Goal: Task Accomplishment & Management: Use online tool/utility

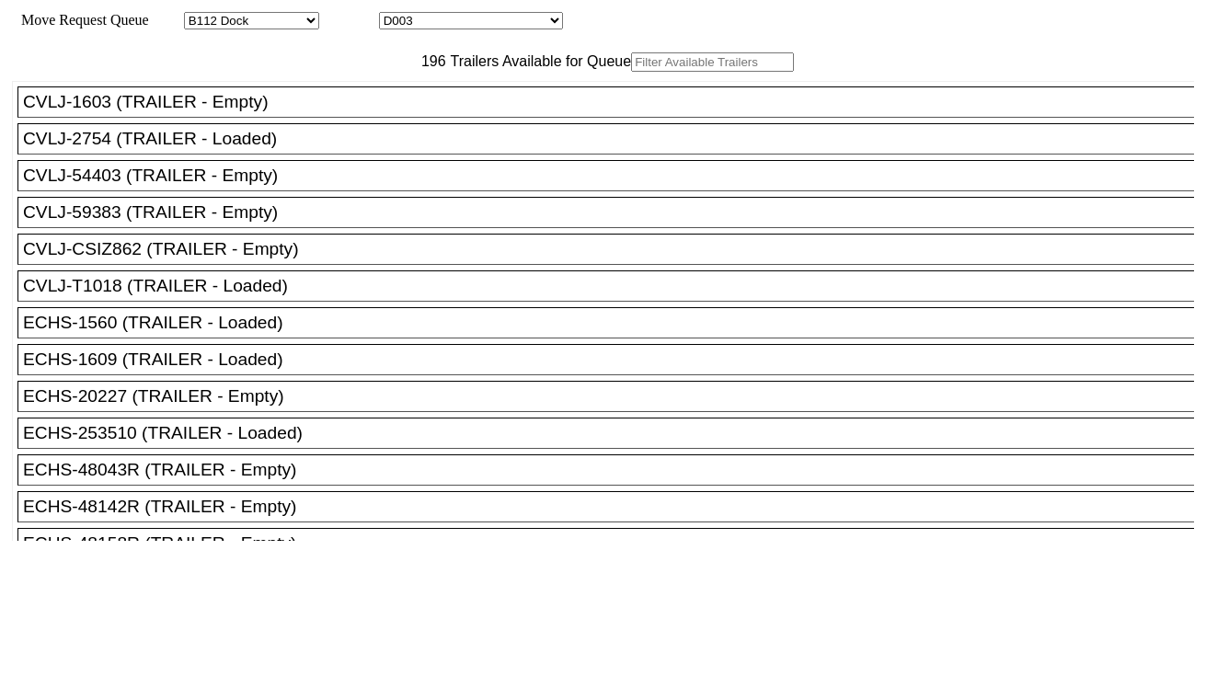
select select "121"
click at [464, 21] on select "D001 D002 D003 D004 D005 D006 D007 D008 D009 D010 D011 D012 D013 D014 D015 D016…" at bounding box center [471, 20] width 184 height 17
select select "3247"
click at [395, 15] on select "D001 D002 D003 D004 D005 D006 D007 D008 D009 D010 D011 D012 D013 D014 D015 D016…" at bounding box center [471, 20] width 184 height 17
drag, startPoint x: 390, startPoint y: 97, endPoint x: 366, endPoint y: 101, distance: 24.2
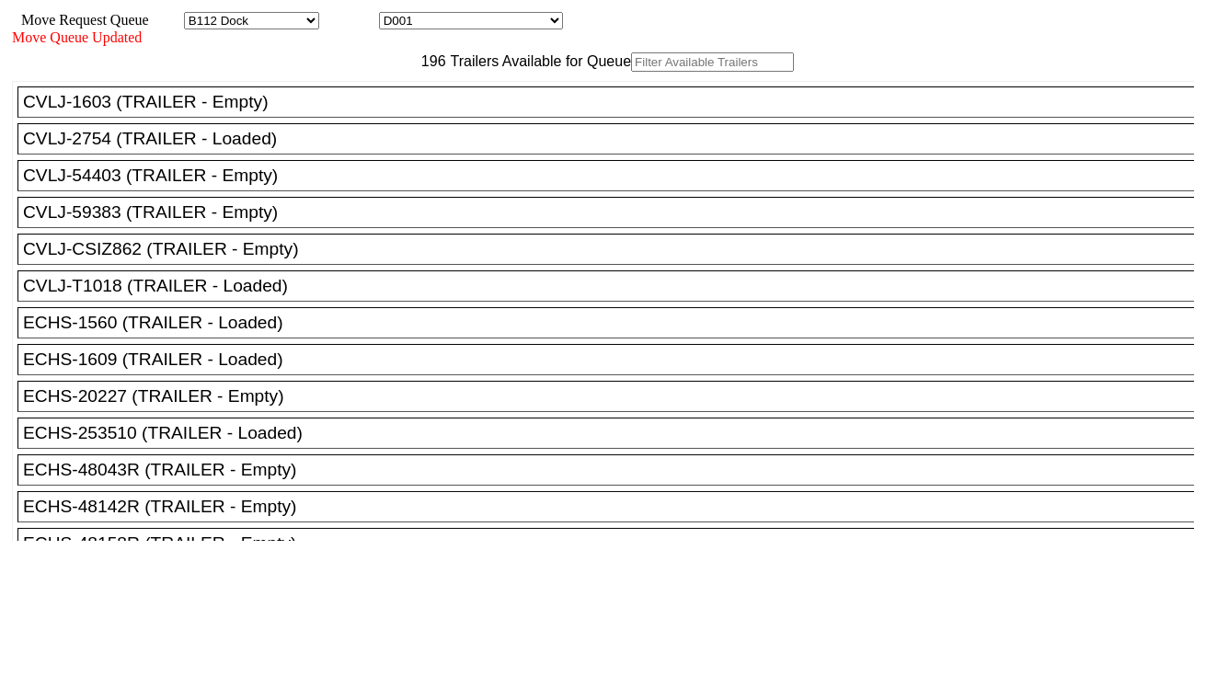
click at [631, 72] on input "text" at bounding box center [712, 61] width 163 height 19
paste input "APHU7257208"
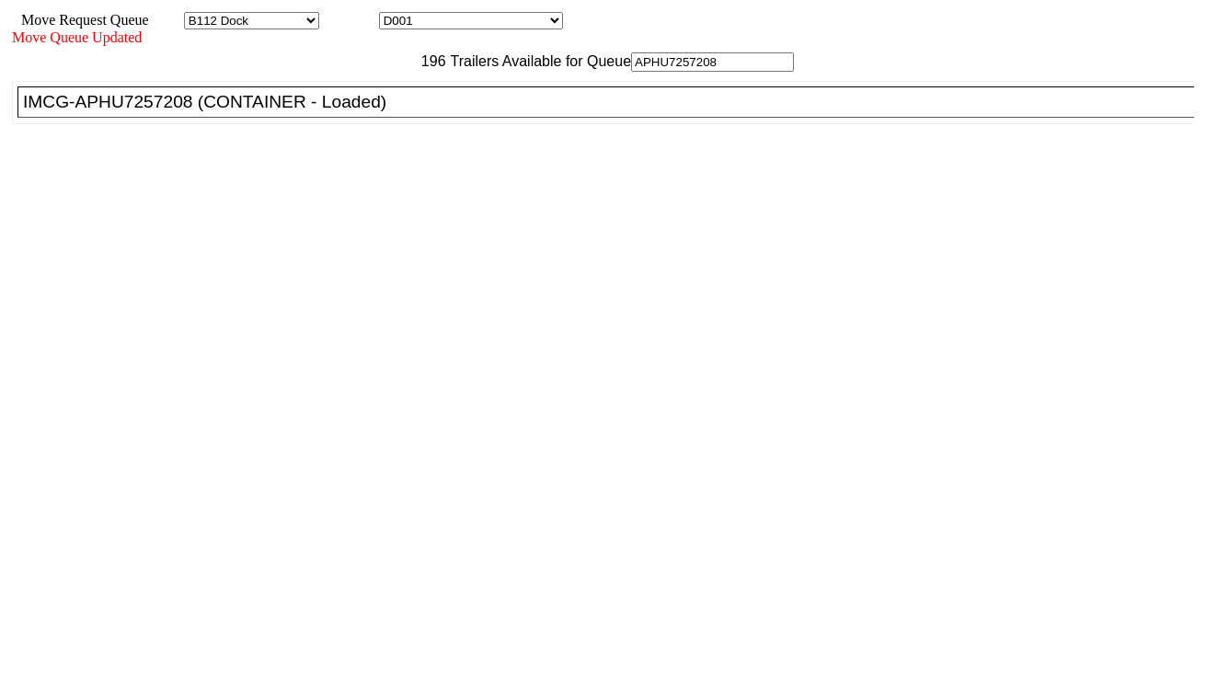
type input "APHU7257208"
drag, startPoint x: 347, startPoint y: 150, endPoint x: 389, endPoint y: 166, distance: 45.4
click at [347, 112] on div "IMCG-APHU7257208 (CONTAINER - Loaded)" at bounding box center [614, 102] width 1182 height 20
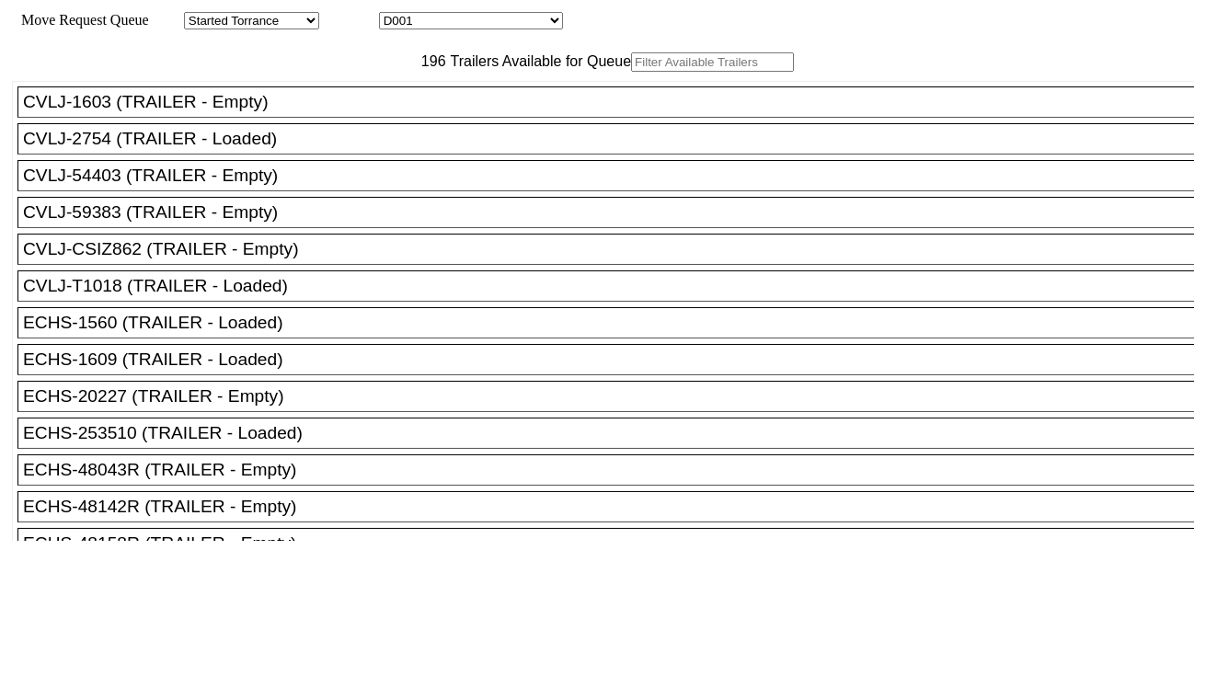
click at [517, 17] on select "D001 D002 D003 D004 D005 D006 D007 D008 D009 D010 D011 D012 D013 D014 D015 D016…" at bounding box center [471, 20] width 184 height 17
select select "3248"
click at [395, 15] on select "D001 D002 D003 D004 D005 D006 D007 D008 D009 D010 D011 D012 D013 D014 D015 D016…" at bounding box center [471, 20] width 184 height 17
click at [631, 72] on input "text" at bounding box center [712, 61] width 163 height 19
paste input "CMAU3565197"
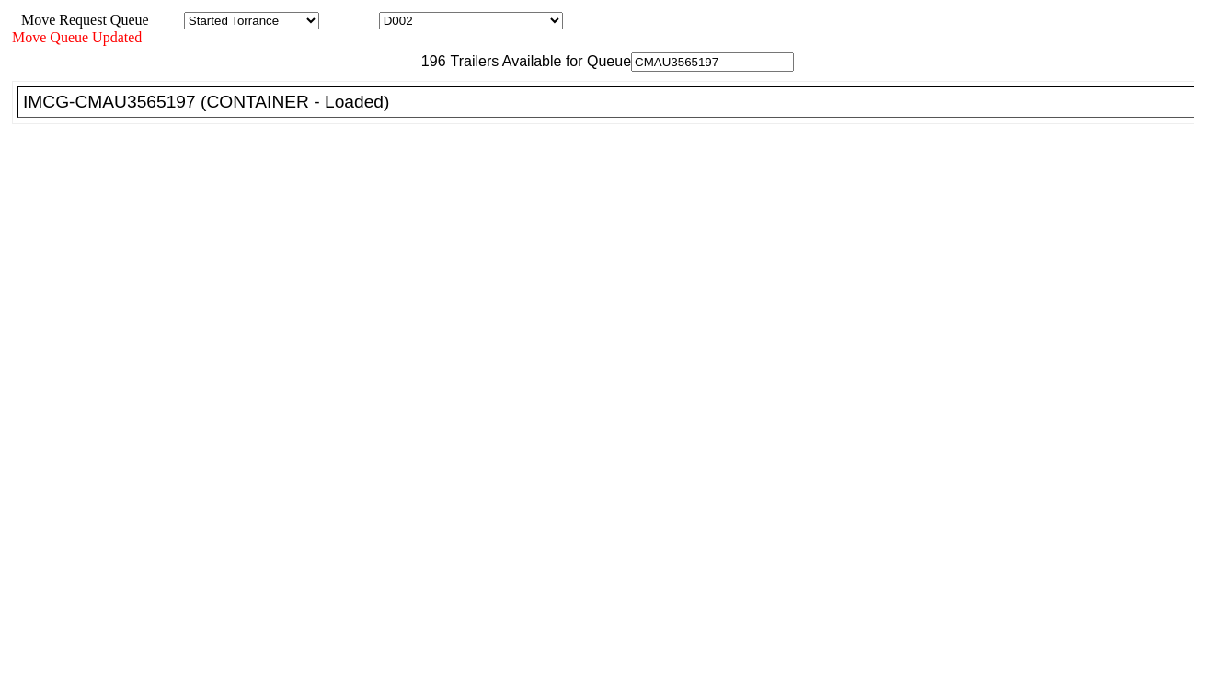
type input "CMAU3565197"
click at [365, 112] on div "IMCG-CMAU3565197 (CONTAINER - Loaded)" at bounding box center [614, 102] width 1182 height 20
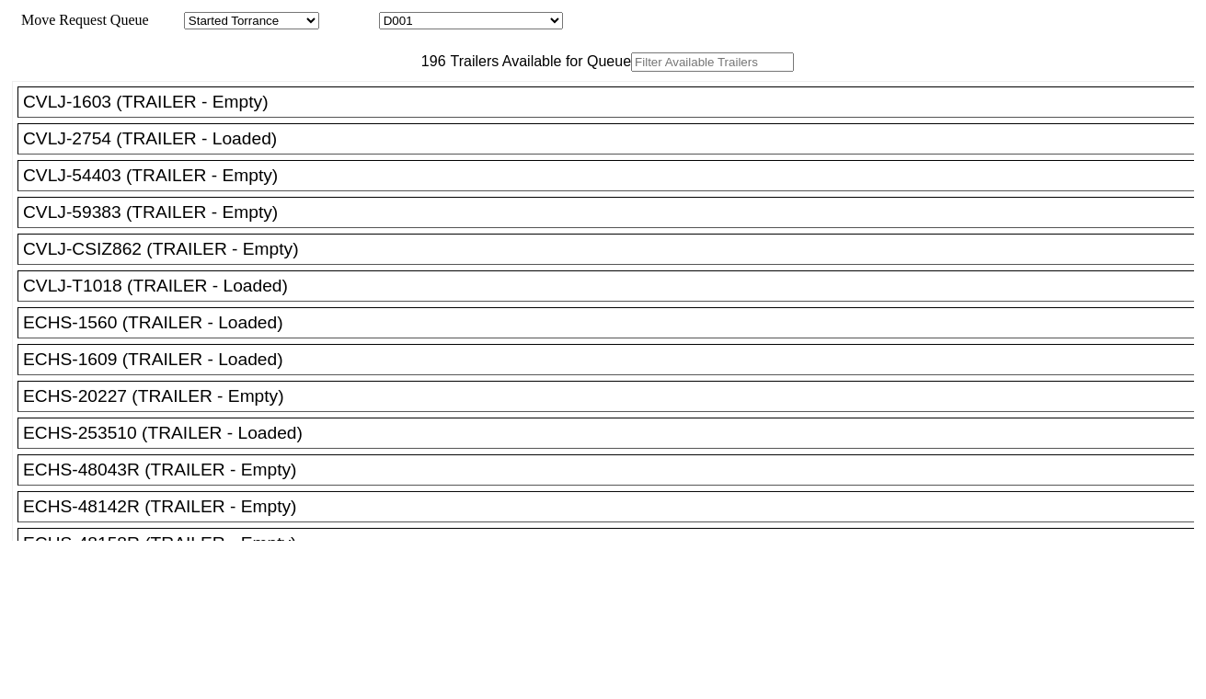
click at [631, 72] on input "text" at bounding box center [712, 61] width 163 height 19
paste input "MSMU6618543"
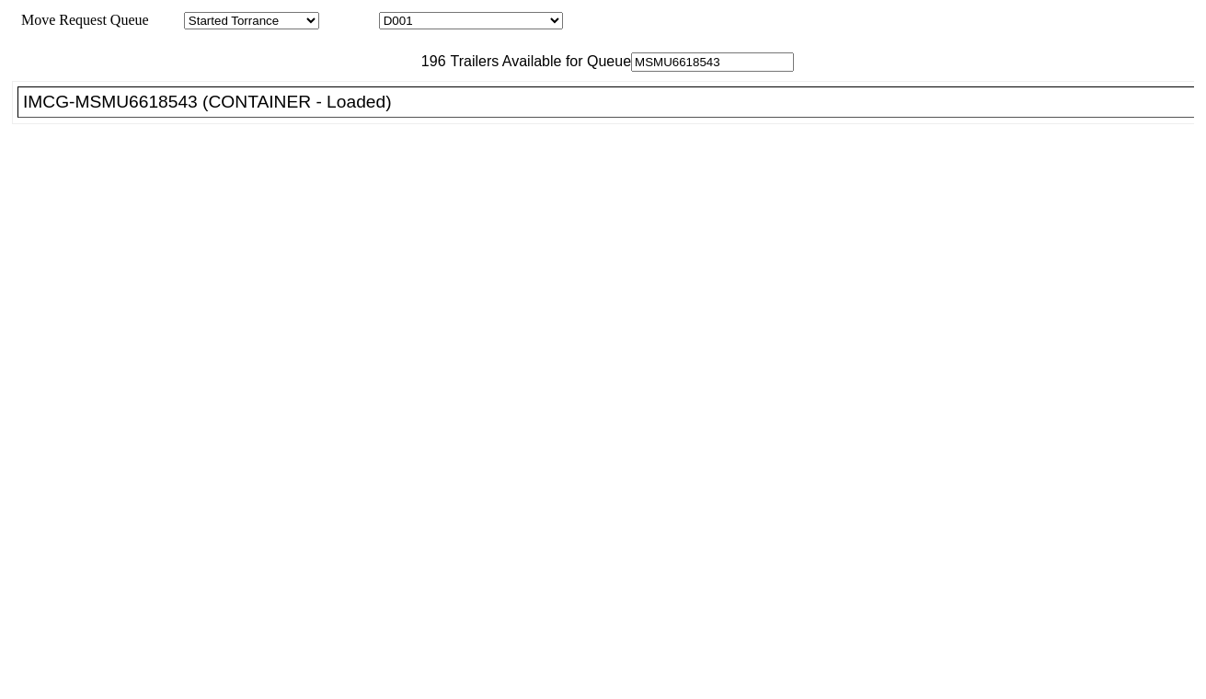
type input "MSMU6618543"
click at [362, 112] on div "IMCG-MSMU6618543 (CONTAINER - Loaded)" at bounding box center [614, 102] width 1182 height 20
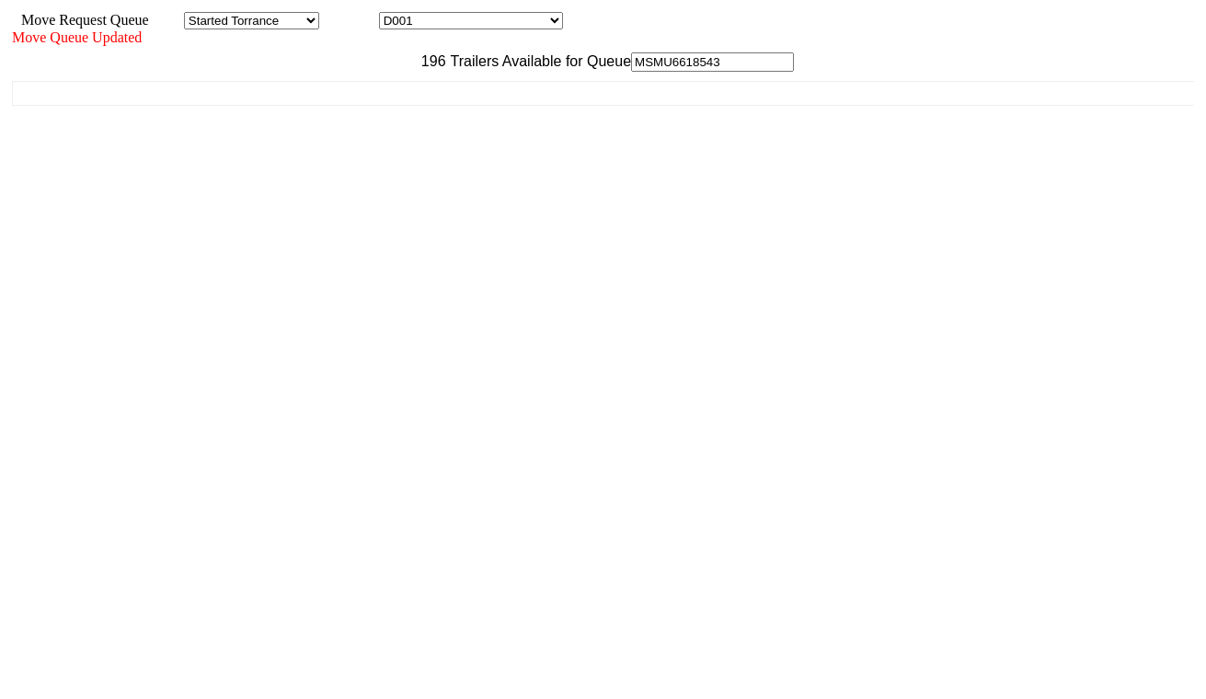
click at [921, 612] on div "196 Trailers Available for Queue MSMU6618543 CVLJ-1603 (TRAILER - Empty) CVLJ-2…" at bounding box center [603, 331] width 1182 height 559
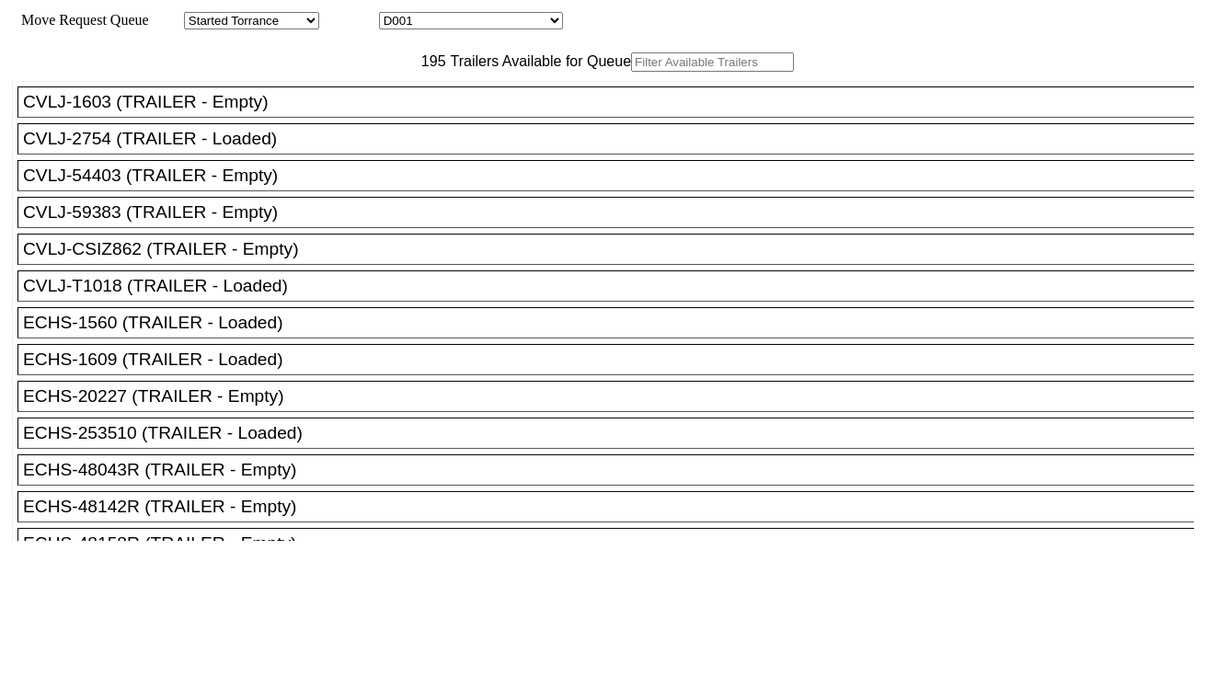
click at [460, 21] on select "D001 D002 D003 D004 D005 D006 D007 D008 D009 D010 D011 D012 D013 D014 D015 D016…" at bounding box center [471, 20] width 184 height 17
select select "3250"
click at [395, 15] on select "D001 D002 D003 D004 D005 D006 D007 D008 D009 D010 D011 D012 D013 D014 D015 D016…" at bounding box center [471, 20] width 184 height 17
click at [631, 72] on input "text" at bounding box center [712, 61] width 163 height 19
paste input "ONEU5696032"
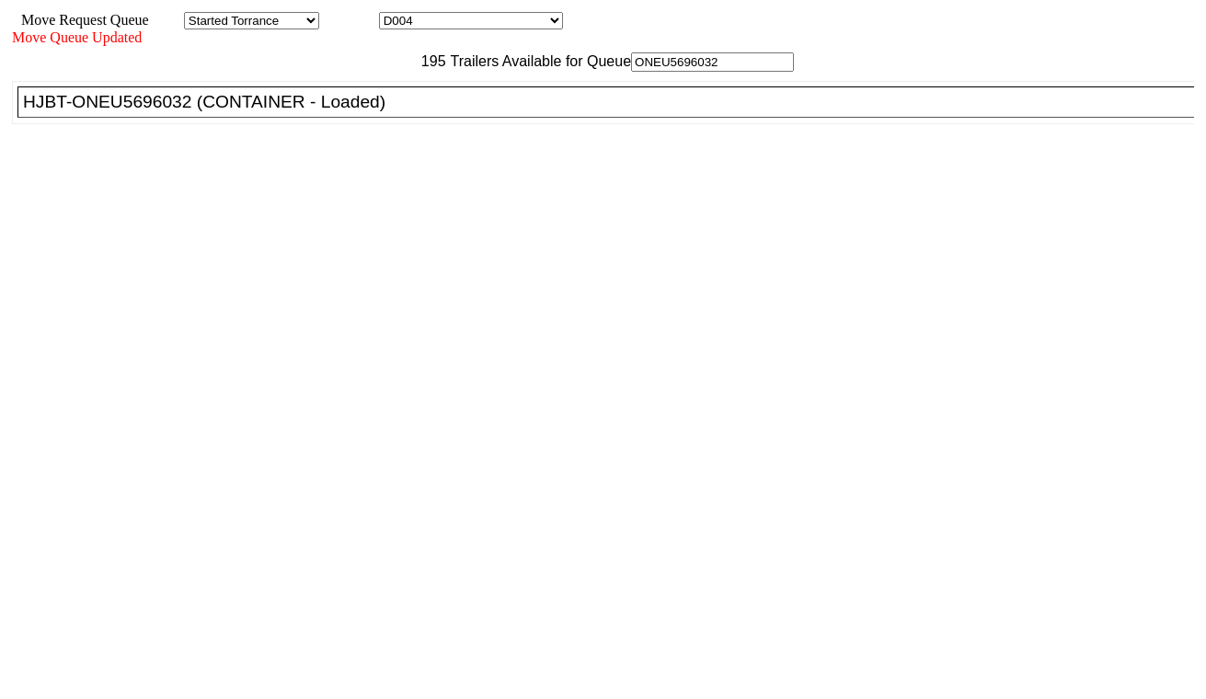
type input "ONEU5696032"
click at [373, 112] on div "HJBT-ONEU5696032 (CONTAINER - Loaded)" at bounding box center [614, 102] width 1182 height 20
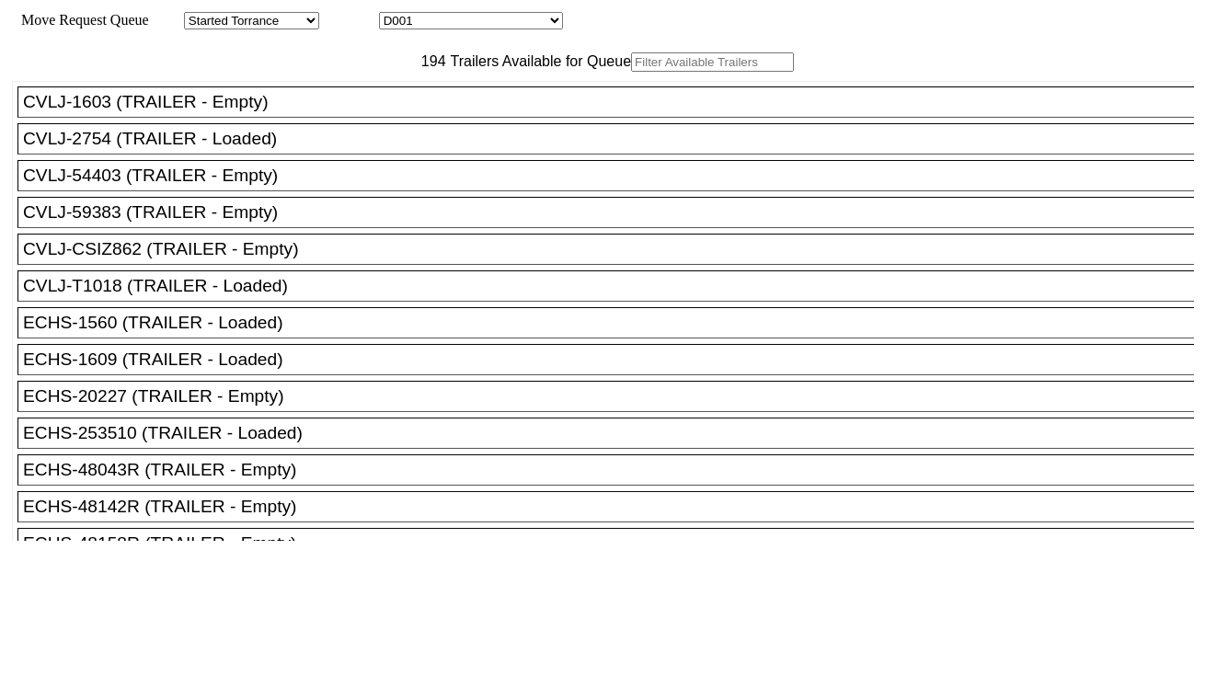
click at [452, 24] on select "D001 D002 D003 D004 D005 D006 D007 D008 D009 D010 D011 D012 D013 D014 D015 D016…" at bounding box center [471, 20] width 184 height 17
select select "3251"
click at [395, 15] on select "D001 D002 D003 D004 D005 D006 D007 D008 D009 D010 D011 D012 D013 D014 D015 D016…" at bounding box center [471, 20] width 184 height 17
click at [631, 72] on input "text" at bounding box center [712, 61] width 163 height 19
paste input "UETU7847067"
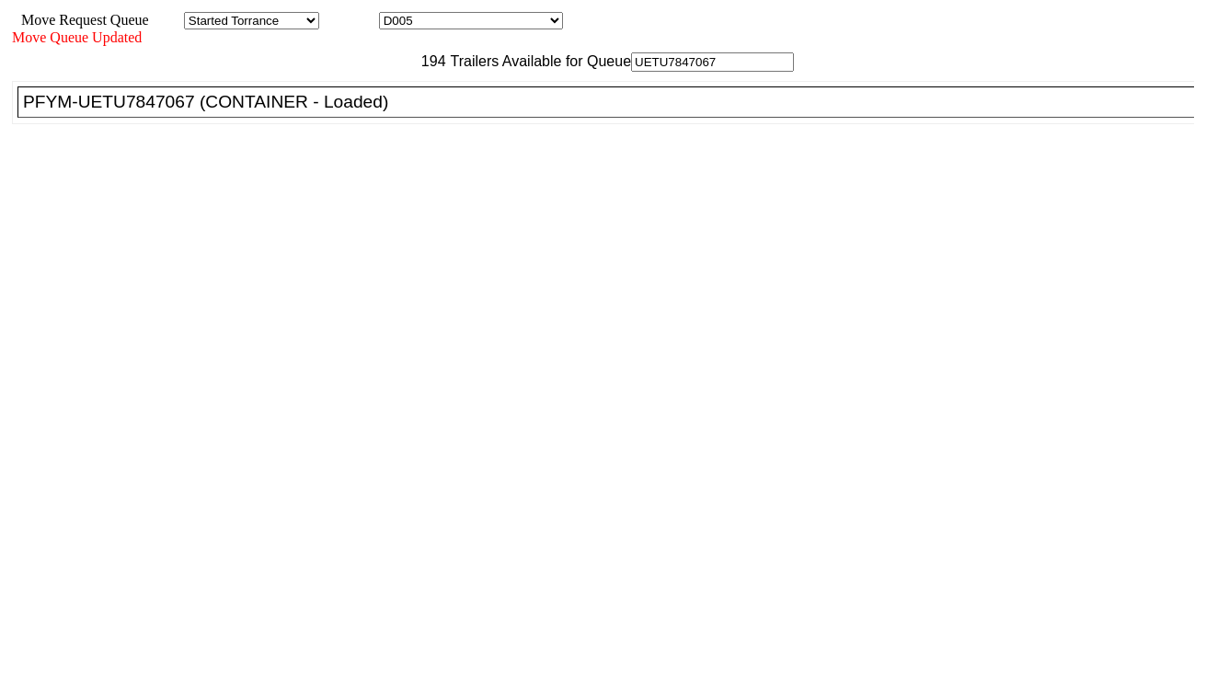
type input "UETU7847067"
click at [379, 112] on div "PFYM-UETU7847067 (CONTAINER - Loaded)" at bounding box center [614, 102] width 1182 height 20
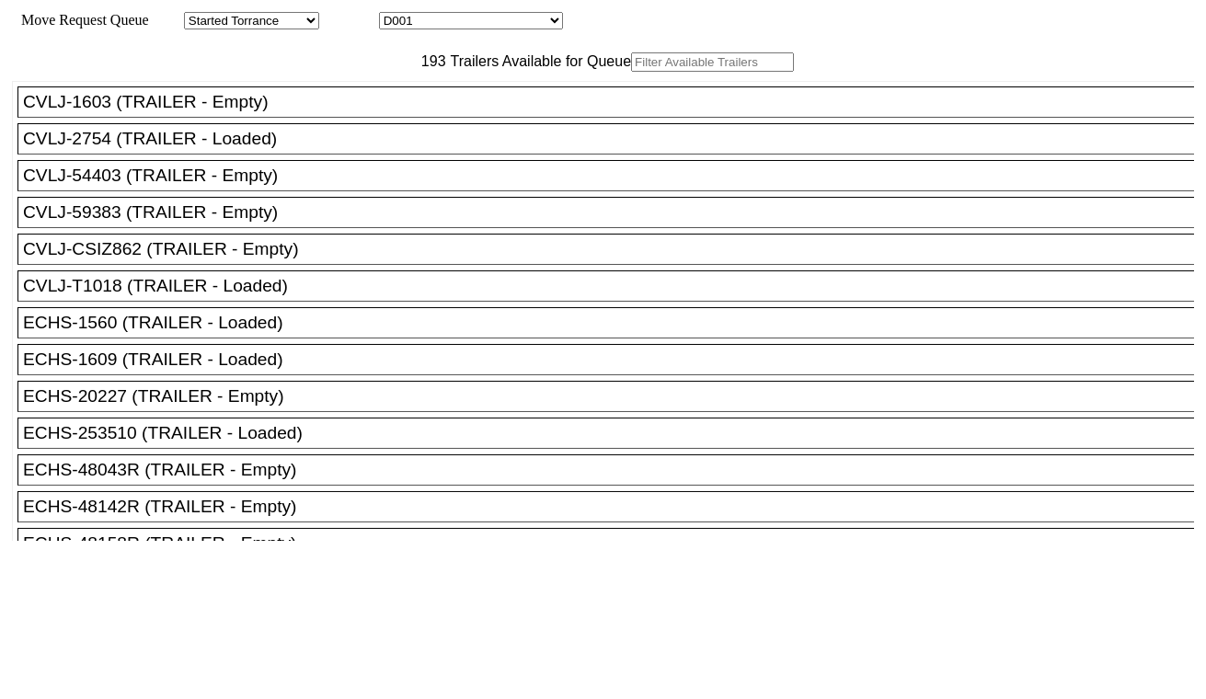
click at [465, 22] on select "D001 D002 D003 D004 D005 D006 D007 D008 D009 D010 D011 D012 D013 D014 D015 D016…" at bounding box center [471, 20] width 184 height 17
select select "3252"
click at [395, 15] on select "D001 D002 D003 D004 D005 D006 D007 D008 D009 D010 D011 D012 D013 D014 D015 D016…" at bounding box center [471, 20] width 184 height 17
click at [631, 72] on input "text" at bounding box center [712, 61] width 163 height 19
paste input "ECMU4797271"
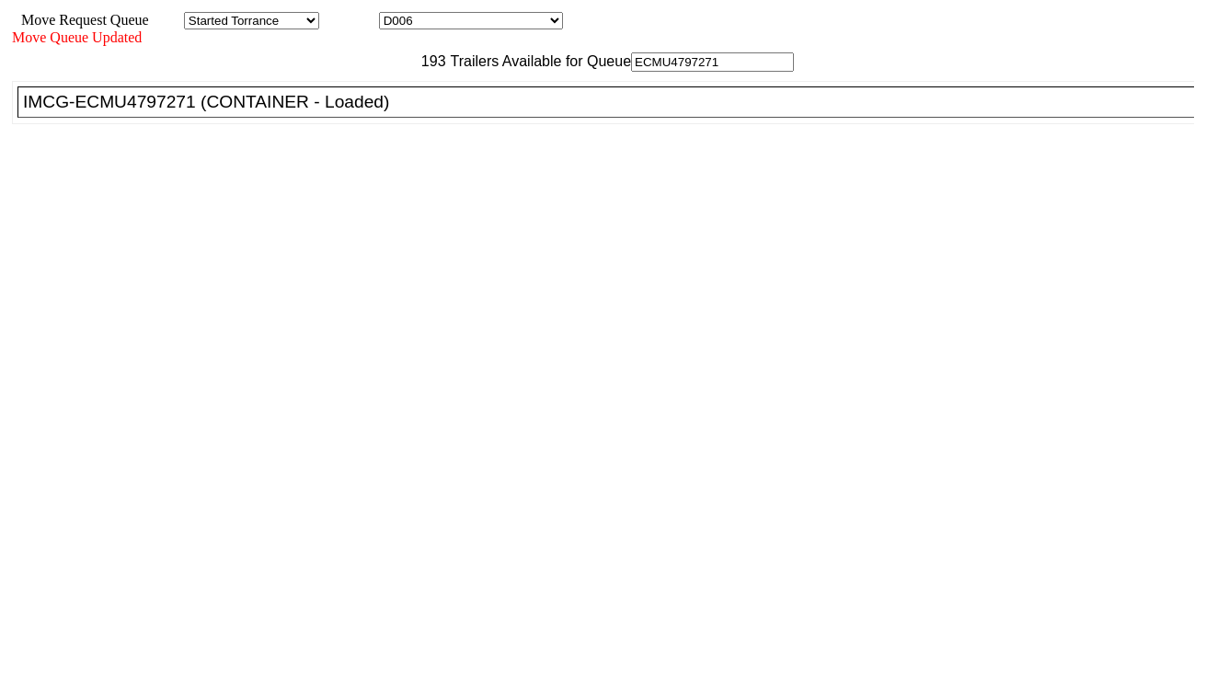
type input "ECMU4797271"
click at [377, 112] on div "IMCG-ECMU4797271 (CONTAINER - Loaded)" at bounding box center [614, 102] width 1182 height 20
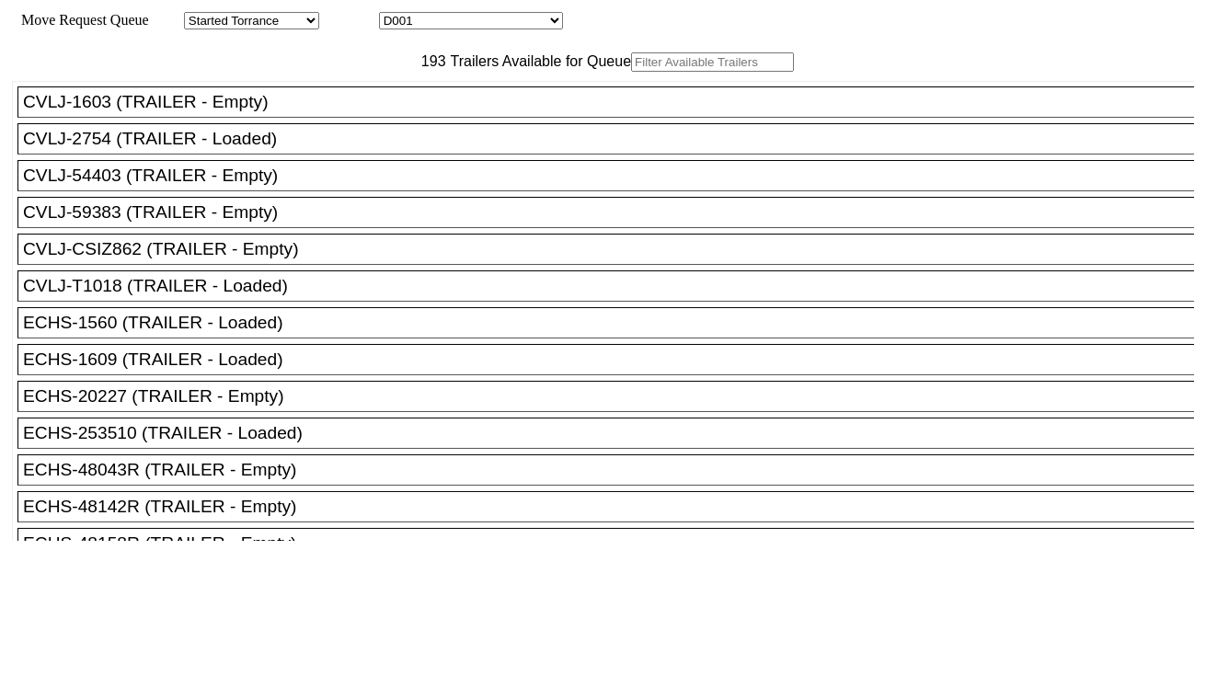
click at [463, 28] on select "D001 D002 D003 D004 D005 D006 D007 D008 D009 D010 D011 D012 D013 D014 D015 D016…" at bounding box center [471, 20] width 184 height 17
select select "3253"
click at [395, 15] on select "D001 D002 D003 D004 D005 D006 D007 D008 D009 D010 D011 D012 D013 D014 D015 D016…" at bounding box center [471, 20] width 184 height 17
click at [631, 72] on input "text" at bounding box center [712, 61] width 163 height 19
paste input "TCLU7911990"
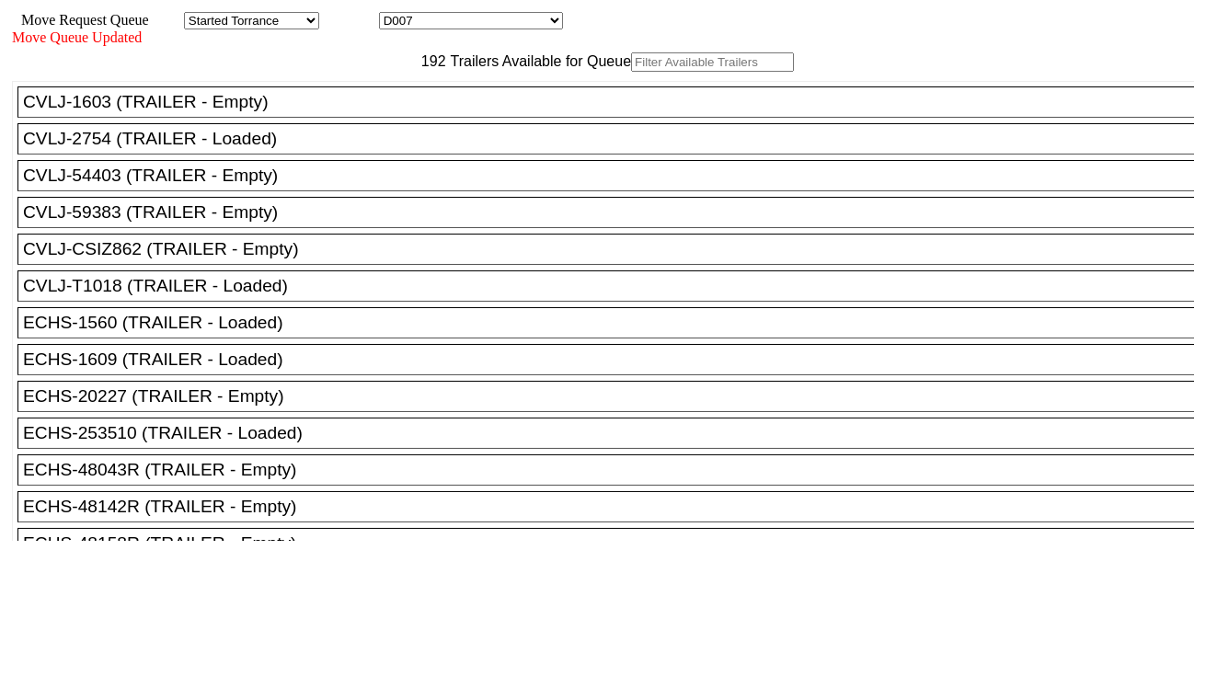
type input "TCLU7911990"
click at [503, 26] on div at bounding box center [603, 349] width 1206 height 699
click at [503, 26] on select "D001 D002 D003 D004 D005 D006 D007 D008 D009 D010 D011 D012 D013 D014 D015 D016…" at bounding box center [471, 20] width 184 height 17
select select "3254"
click at [395, 15] on select "D001 D002 D003 D004 D005 D006 D007 D008 D009 D010 D011 D012 D013 D014 D015 D016…" at bounding box center [471, 20] width 184 height 17
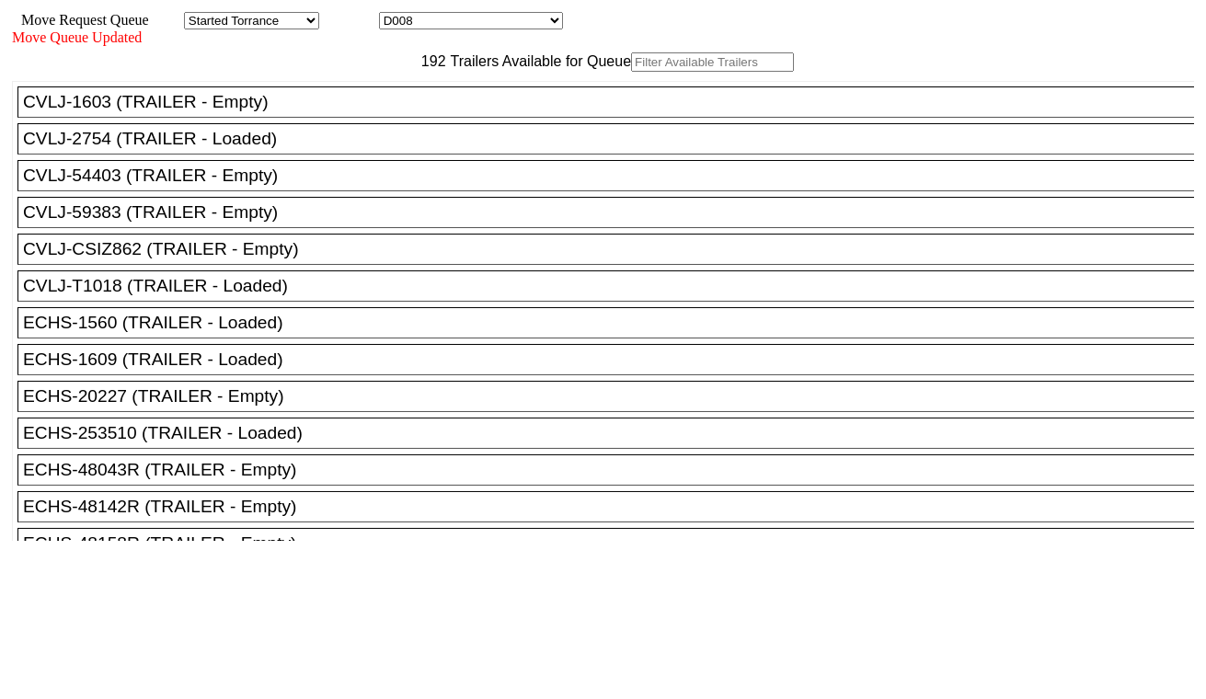
click at [631, 72] on input "text" at bounding box center [712, 61] width 163 height 19
paste input "MSMU8521315"
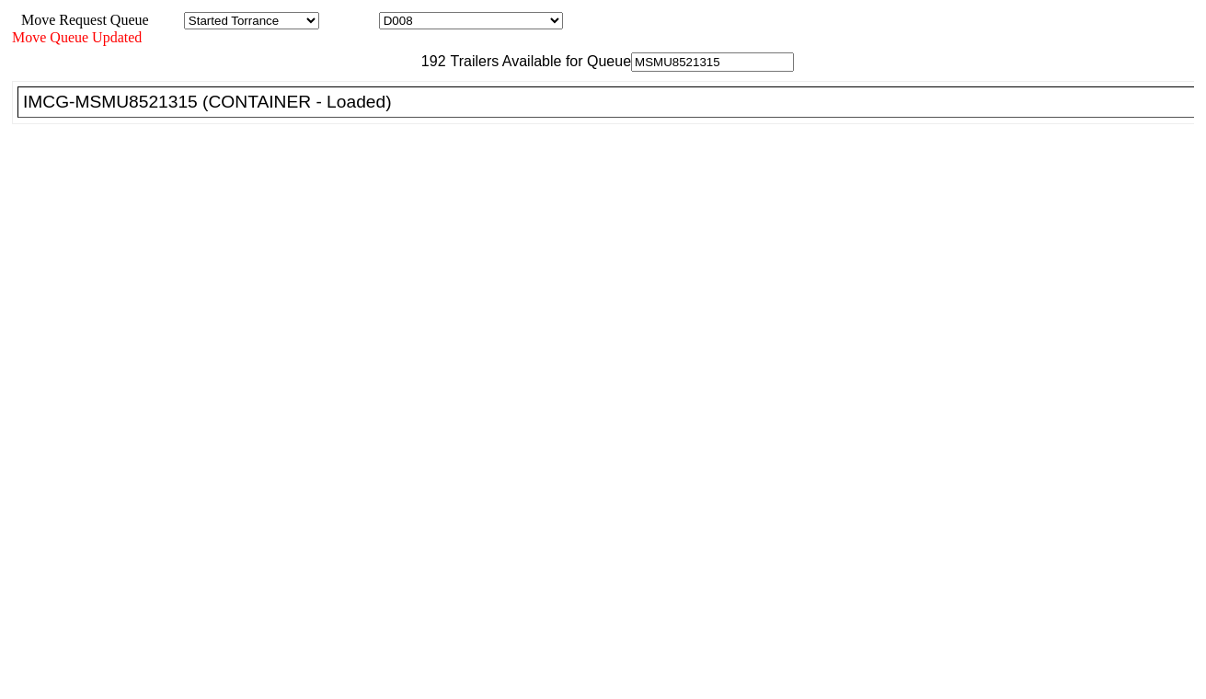
type input "MSMU8521315"
click at [391, 118] on li "IMCG-MSMU8521315 (CONTAINER - Loaded)" at bounding box center [613, 101] width 1193 height 31
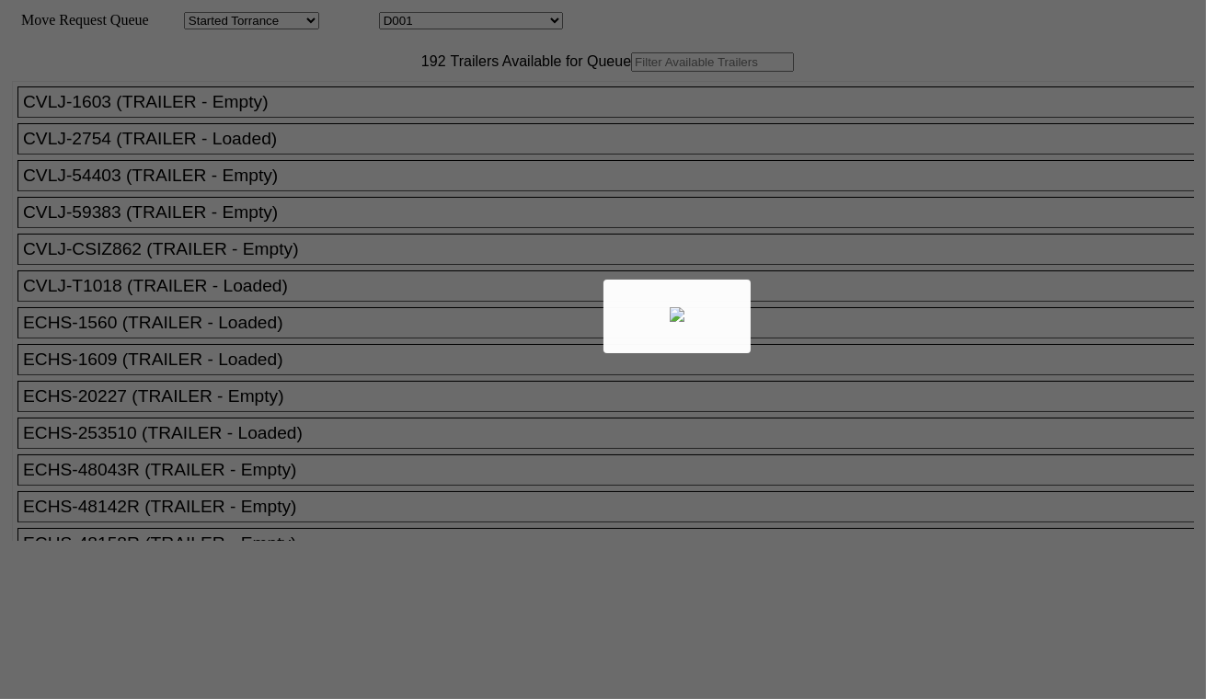
click at [498, 28] on div at bounding box center [603, 349] width 1206 height 699
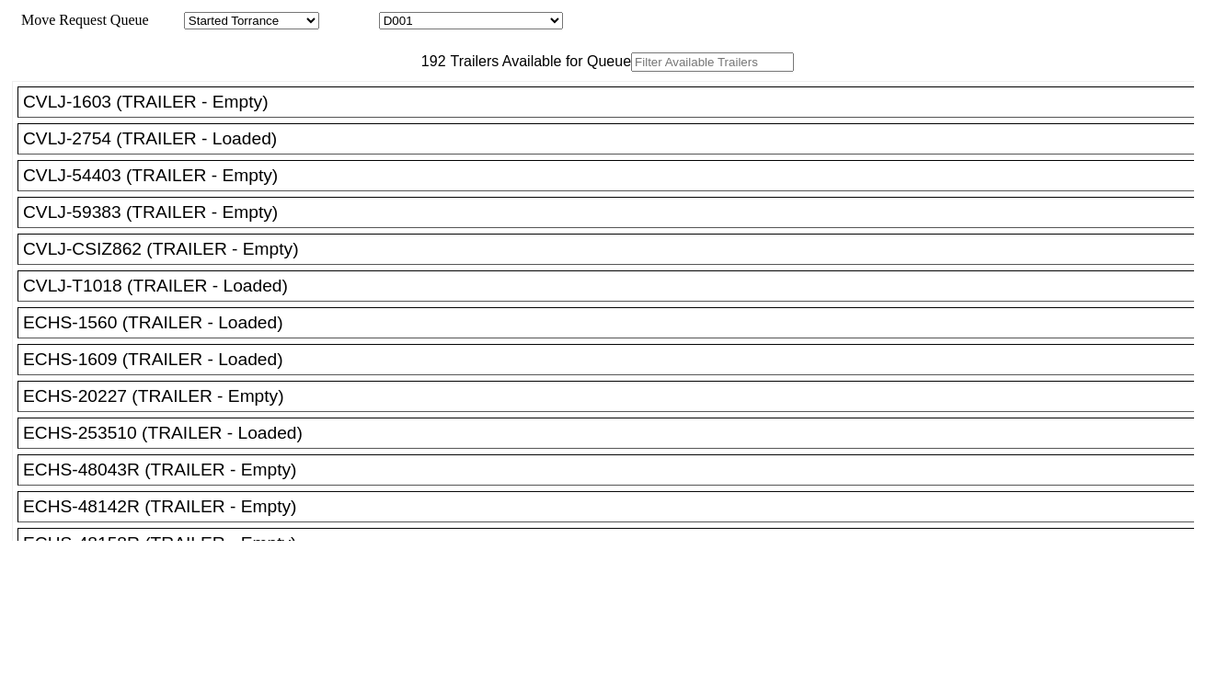
click at [498, 28] on select "D001 D002 D003 D004 D005 D006 D007 D008 D009 D010 D011 D012 D013 D014 D015 D016…" at bounding box center [471, 20] width 184 height 17
select select "3255"
click at [395, 15] on select "D001 D002 D003 D004 D005 D006 D007 D008 D009 D010 D011 D012 D013 D014 D015 D016…" at bounding box center [471, 20] width 184 height 17
click at [631, 72] on input "text" at bounding box center [712, 61] width 163 height 19
paste input "TRHU5046003"
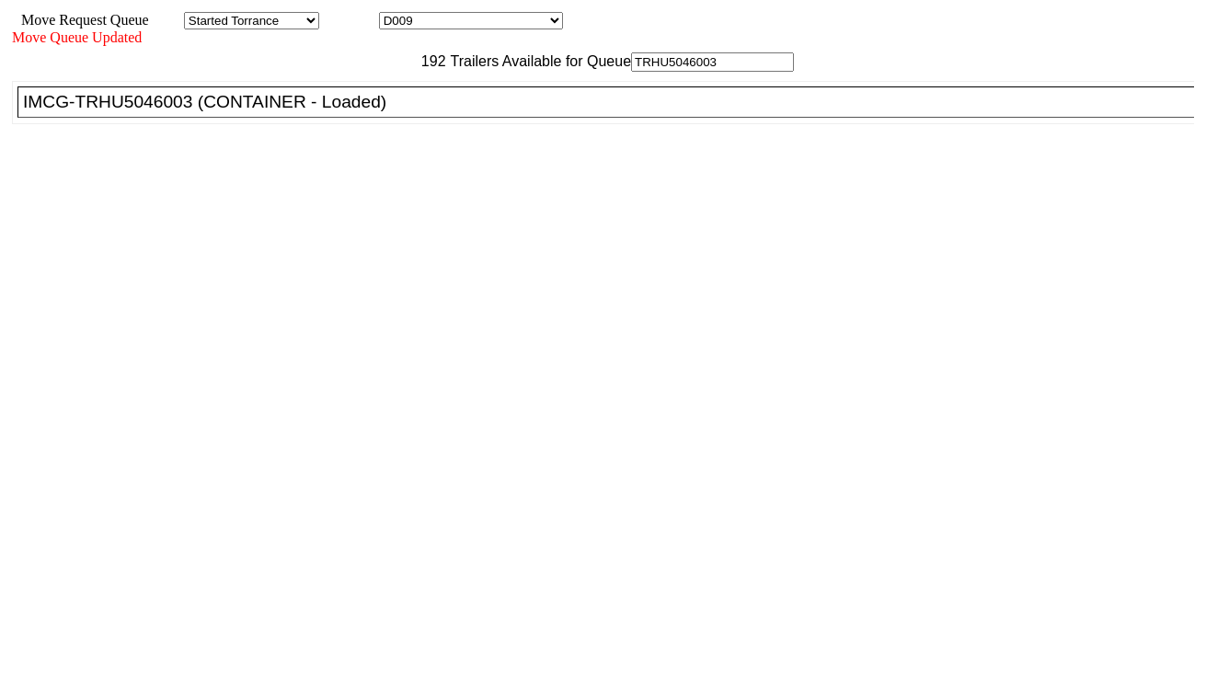
type input "TRHU5046003"
click at [373, 112] on div "IMCG-TRHU5046003 (CONTAINER - Loaded)" at bounding box center [614, 102] width 1182 height 20
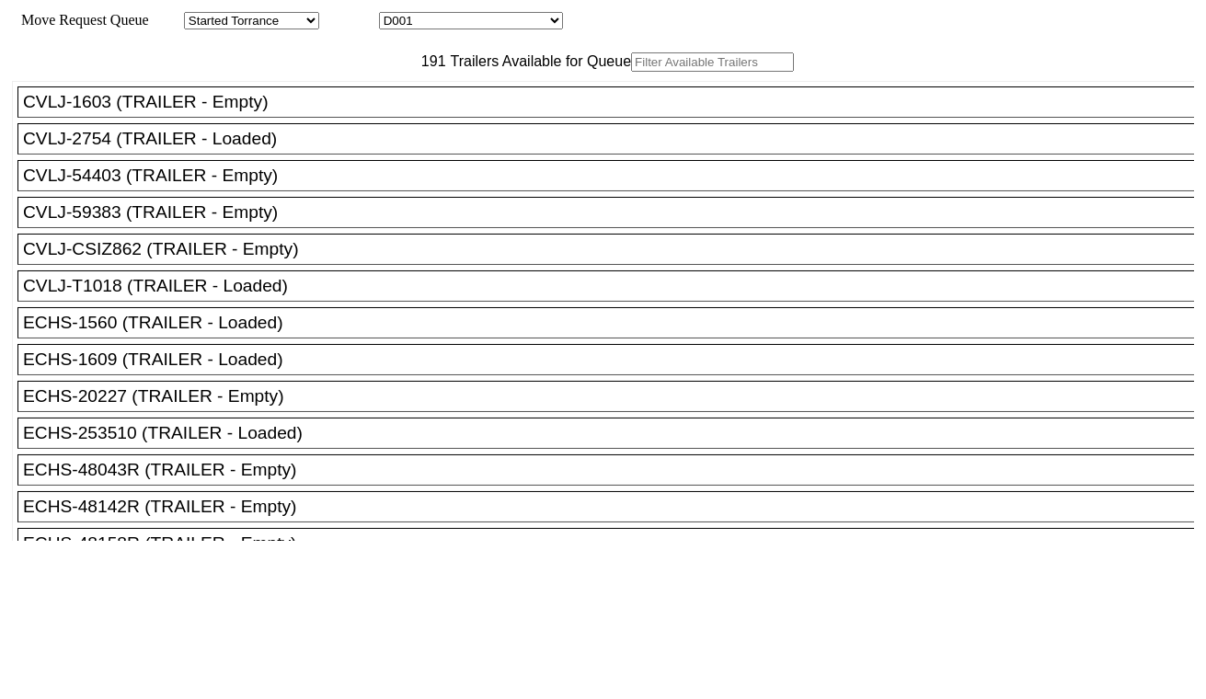
click at [506, 29] on select "D001 D002 D003 D004 D005 D006 D007 D008 D009 D010 D011 D012 D013 D014 D015 D016…" at bounding box center [471, 20] width 184 height 17
select select "3256"
click at [395, 15] on select "D001 D002 D003 D004 D005 D006 D007 D008 D009 D010 D011 D012 D013 D014 D015 D016…" at bounding box center [471, 20] width 184 height 17
click at [631, 72] on input "text" at bounding box center [712, 61] width 163 height 19
paste input "FFAU6716037"
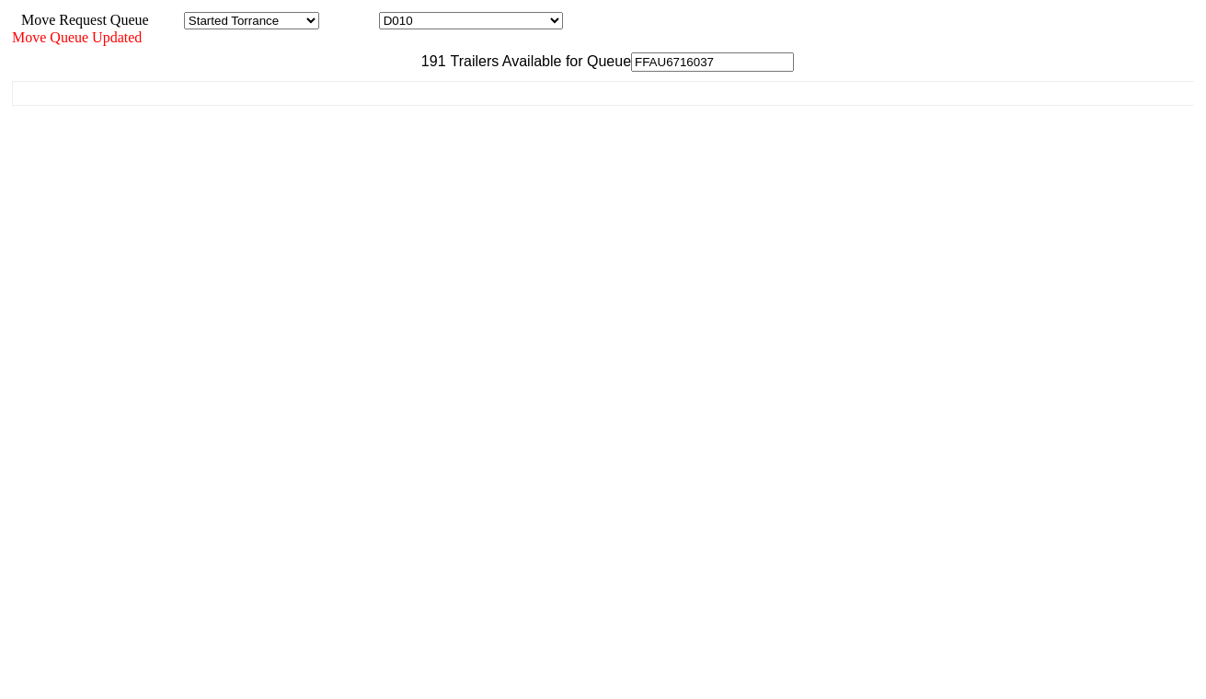
type input "FFAU6716037"
click at [380, 156] on div "CVLJ-1603 (TRAILER - Empty) CVLJ-2754 (TRAILER - Loaded) CVLJ-54403 (TRAILER - …" at bounding box center [603, 306] width 1182 height 469
click at [492, 16] on select "D001 D002 D003 D004 D005 D006 D007 D008 D009 D010 D011 D012 D013 D014 D015 D016…" at bounding box center [471, 20] width 184 height 17
select select "3257"
click at [395, 15] on select "D001 D002 D003 D004 D005 D006 D007 D008 D009 D010 D011 D012 D013 D014 D015 D016…" at bounding box center [471, 20] width 184 height 17
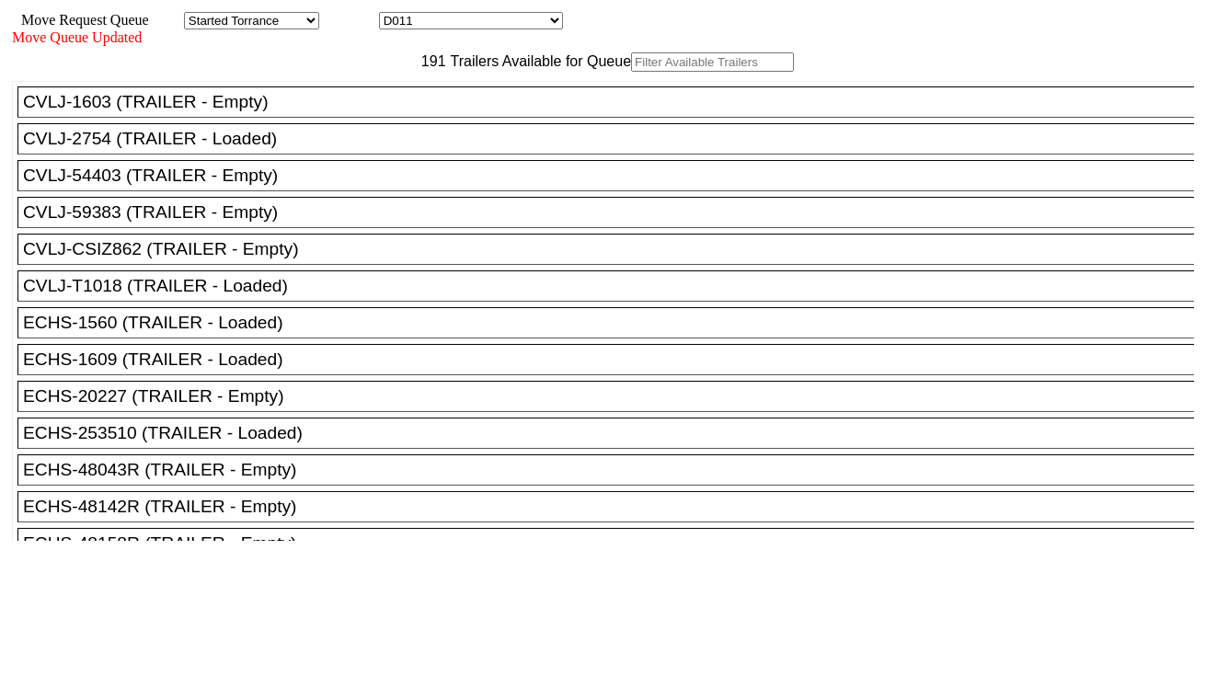
click at [631, 72] on input "text" at bounding box center [712, 61] width 163 height 19
paste input "FFAU6470848"
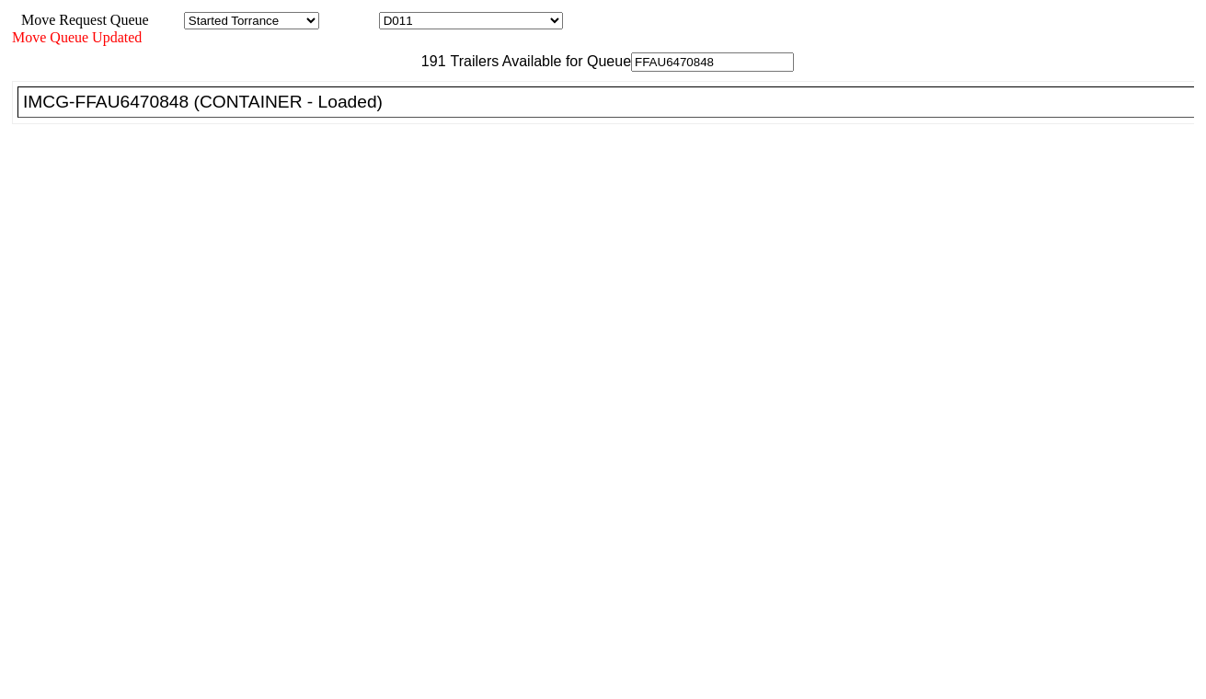
type input "FFAU6470848"
click at [401, 112] on div "IMCG-FFAU6470848 (CONTAINER - Loaded)" at bounding box center [614, 102] width 1182 height 20
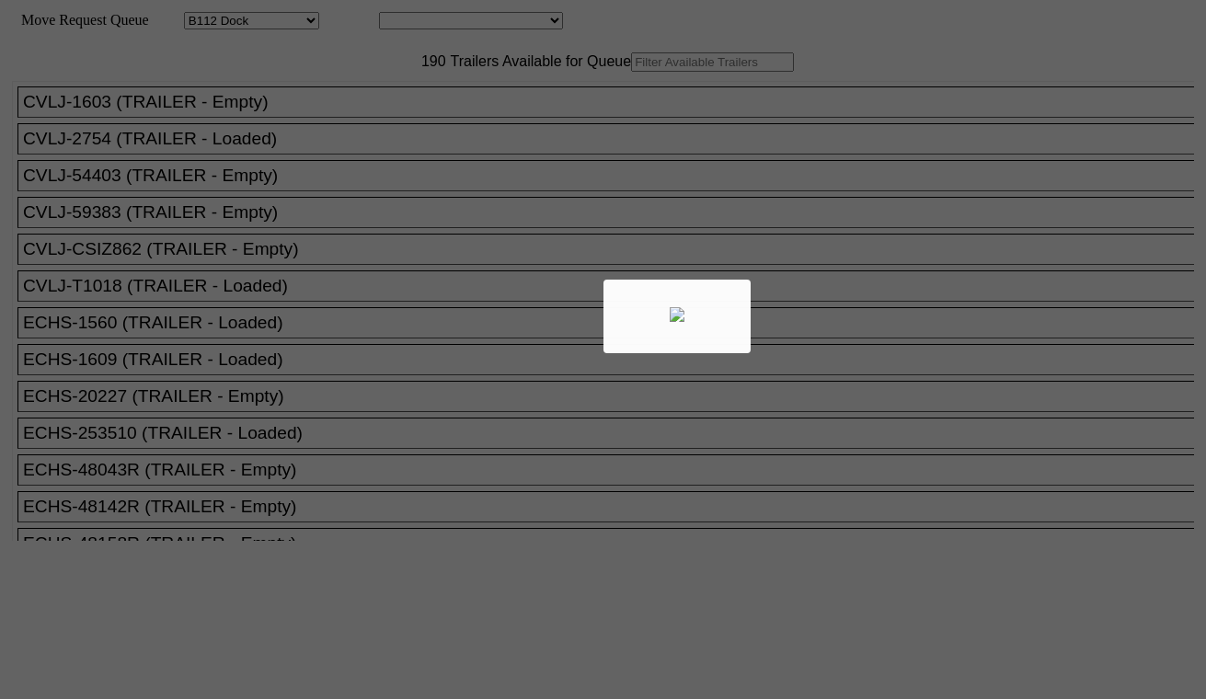
select select "121"
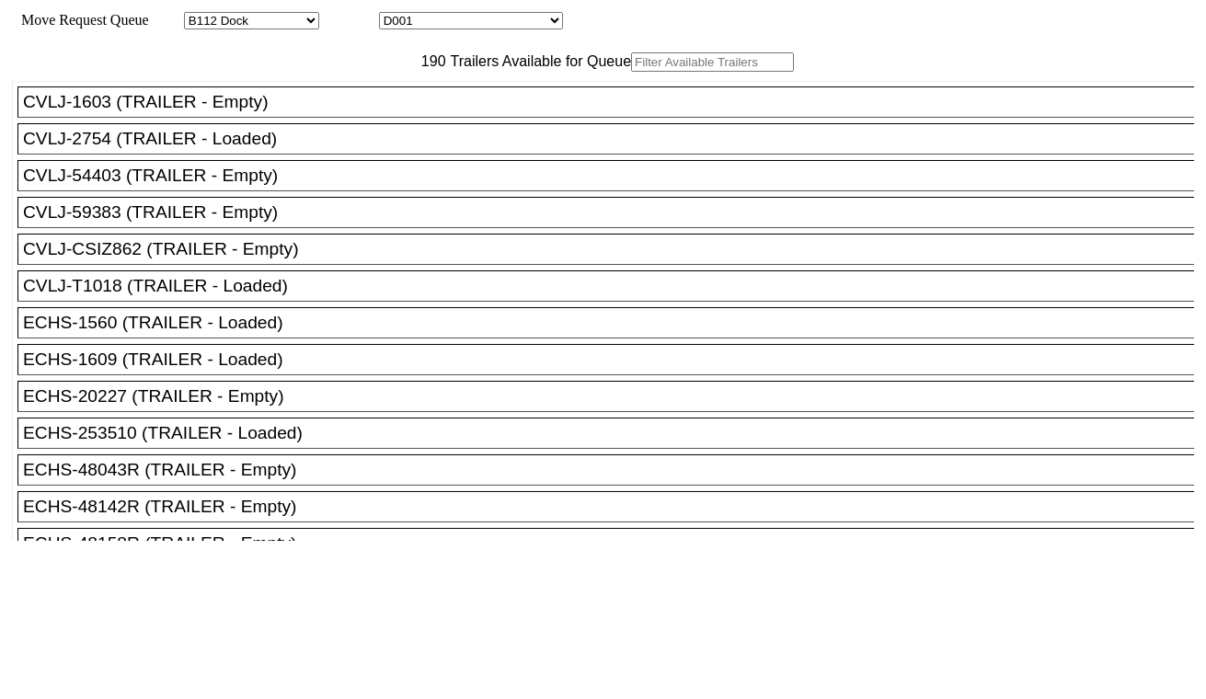
click at [480, 22] on select "D001 D002 D003 D004 D005 D006 D007 D008 D009 D010 D011 D012 D013 D014 D015 D016…" at bounding box center [471, 20] width 184 height 17
select select "3258"
click at [395, 15] on select "D001 D002 D003 D004 D005 D006 D007 D008 D009 D010 D011 D012 D013 D014 D015 D016…" at bounding box center [471, 20] width 184 height 17
click at [631, 72] on input "text" at bounding box center [712, 61] width 163 height 19
paste input "MSBU7341022"
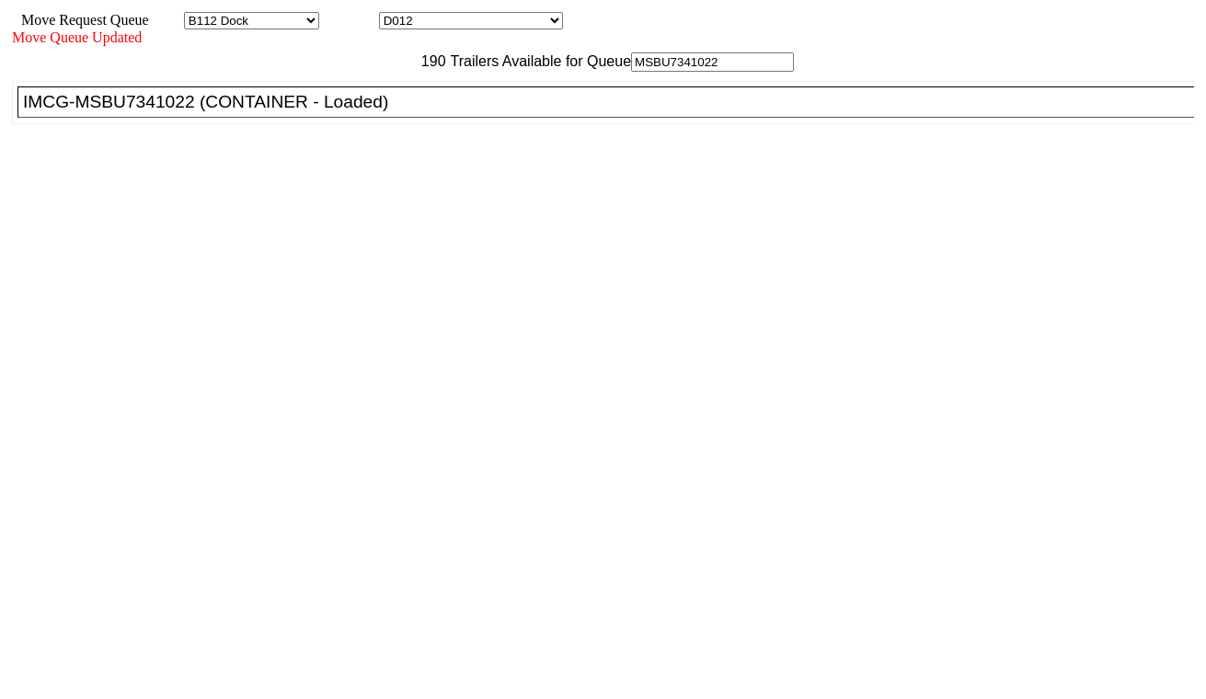
type input "MSBU7341022"
click at [388, 118] on li "IMCG-MSBU7341022 (CONTAINER - Loaded)" at bounding box center [613, 101] width 1193 height 31
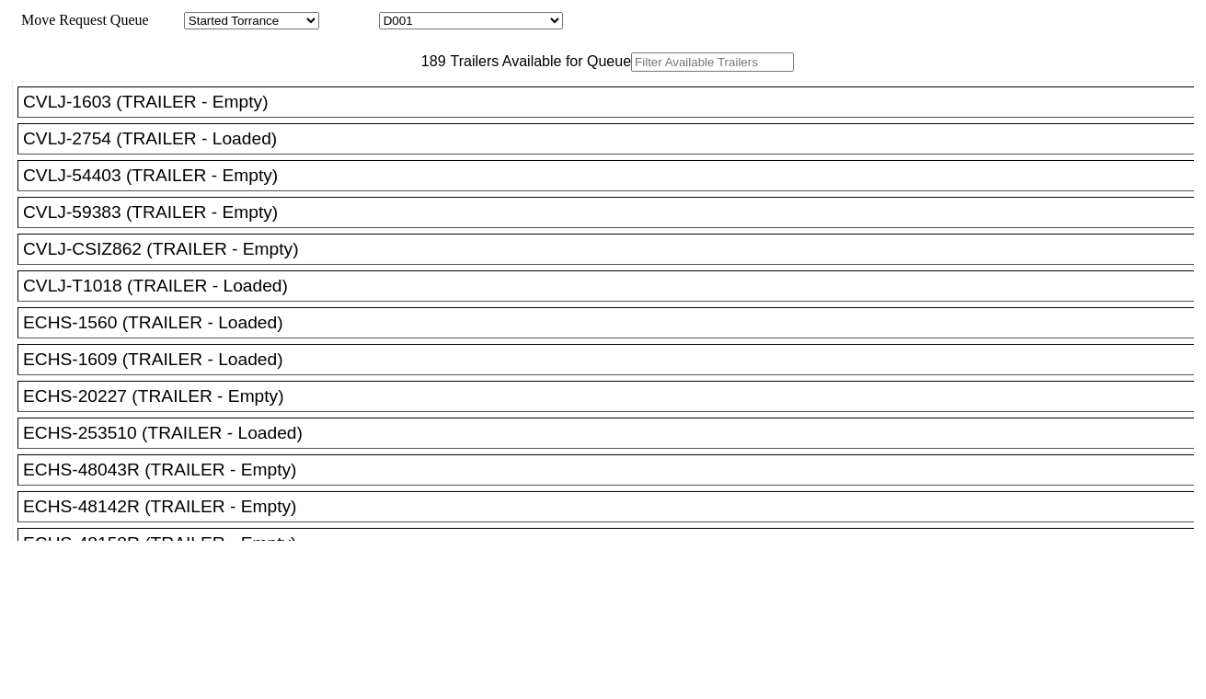
click at [453, 24] on select "D001 D002 D003 D004 D005 D006 D007 D008 D009 D010 D011 D012 D013 D014 D015 D016…" at bounding box center [471, 20] width 184 height 17
select select "3259"
click at [395, 15] on select "D001 D002 D003 D004 D005 D006 D007 D008 D009 D010 D011 D012 D013 D014 D015 D016…" at bounding box center [471, 20] width 184 height 17
click at [631, 72] on input "text" at bounding box center [712, 61] width 163 height 19
paste input "TXGU8420899"
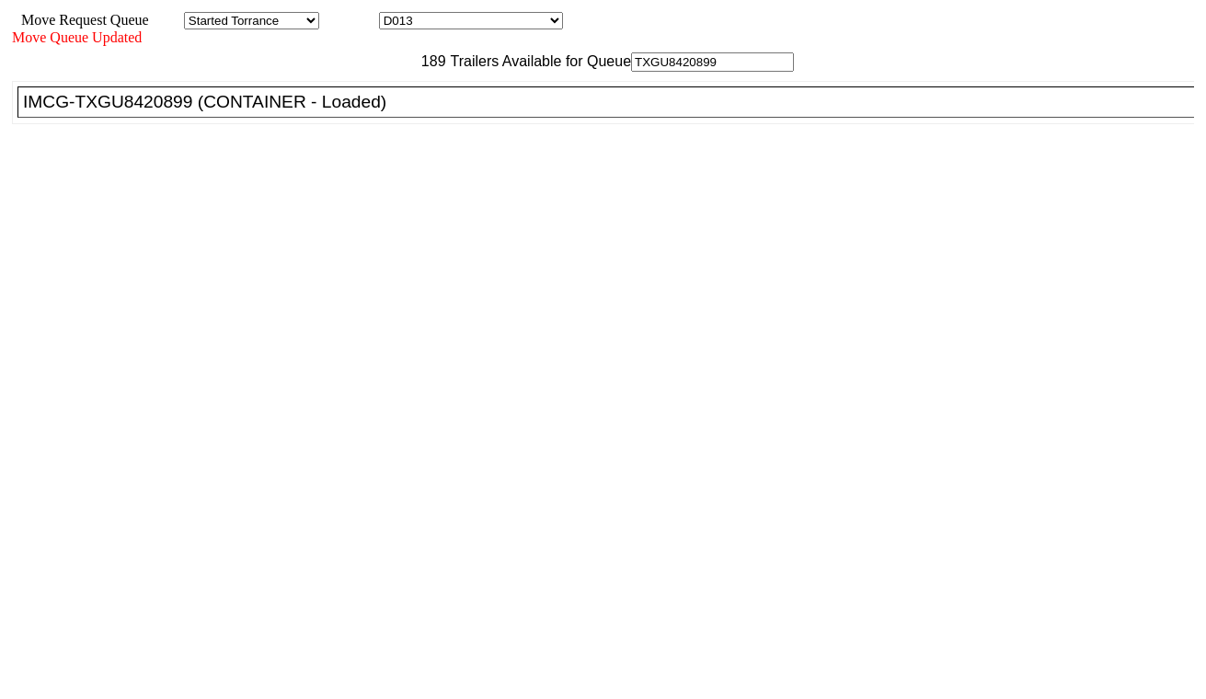
type input "TXGU8420899"
drag, startPoint x: 370, startPoint y: 153, endPoint x: 488, endPoint y: 209, distance: 131.2
click at [371, 112] on div "IMCG-TXGU8420899 (CONTAINER - Loaded)" at bounding box center [614, 102] width 1182 height 20
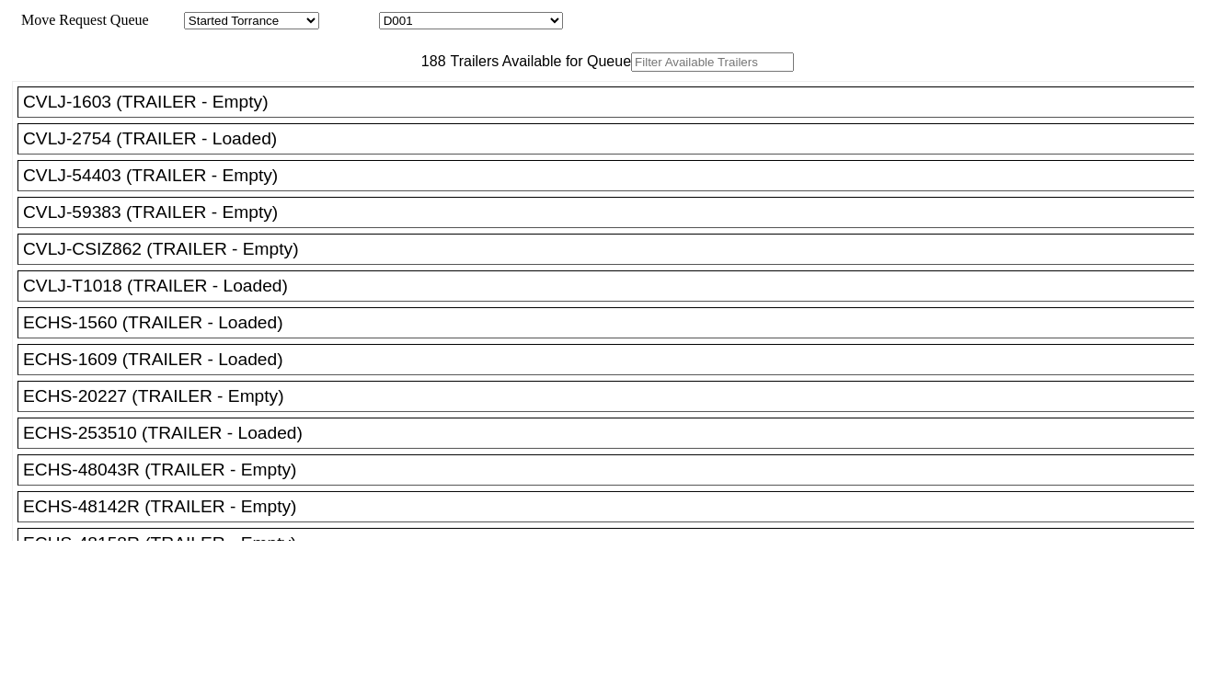
click at [501, 28] on select "D001 D002 D003 D004 D005 D006 D007 D008 D009 D010 D011 D012 D013 D014 D015 D016…" at bounding box center [471, 20] width 184 height 17
select select "3260"
click at [395, 15] on select "D001 D002 D003 D004 D005 D006 D007 D008 D009 D010 D011 D012 D013 D014 D015 D016…" at bounding box center [471, 20] width 184 height 17
click at [631, 72] on input "text" at bounding box center [712, 61] width 163 height 19
paste input "KOCU4885582"
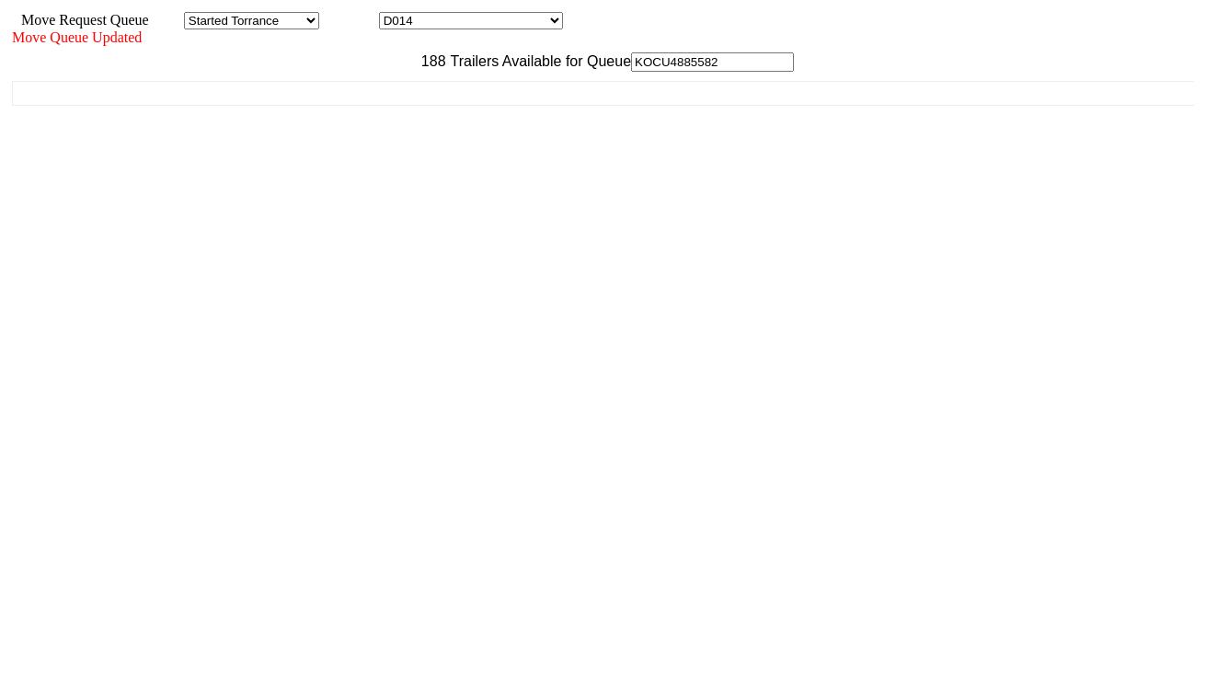
type input "KOCU4885582"
click at [374, 156] on div "CVLJ-1603 (TRAILER - Empty) CVLJ-2754 (TRAILER - Loaded) CVLJ-54403 (TRAILER - …" at bounding box center [603, 306] width 1182 height 469
click at [444, 25] on select "D001 D002 D003 D004 D005 D006 D007 D008 D009 D010 D011 D012 D013 D014 D015 D016…" at bounding box center [471, 20] width 184 height 17
select select "3261"
click at [395, 15] on select "D001 D002 D003 D004 D005 D006 D007 D008 D009 D010 D011 D012 D013 D014 D015 D016…" at bounding box center [471, 20] width 184 height 17
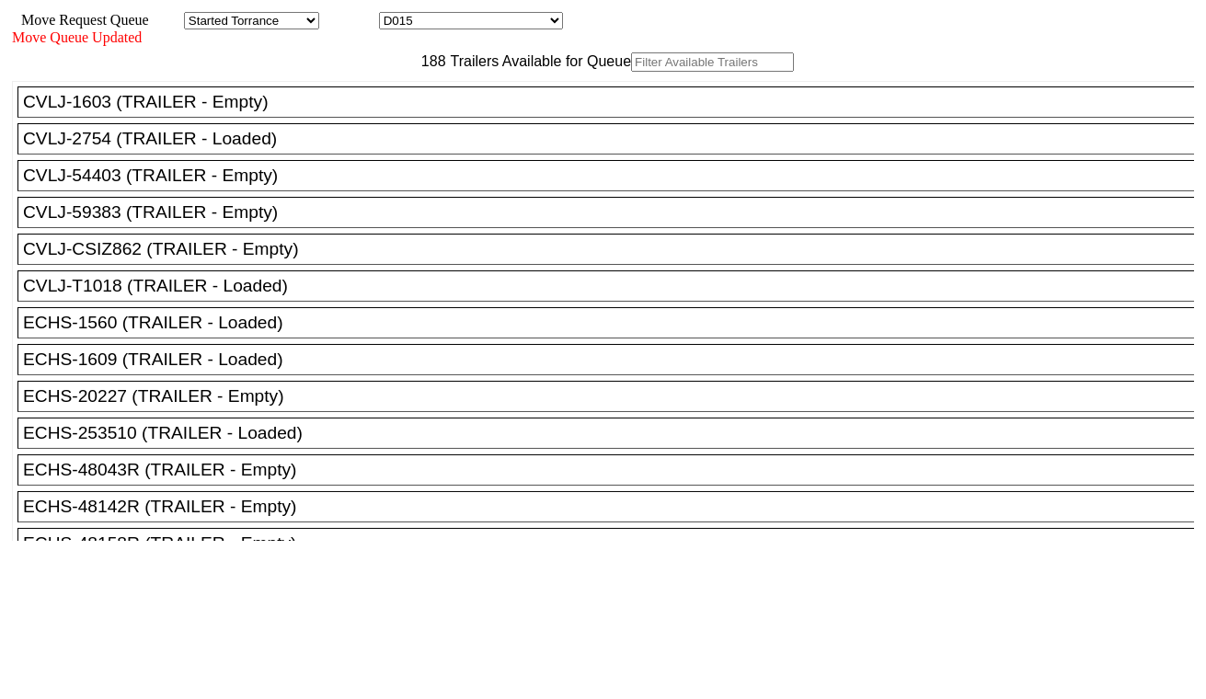
click at [631, 72] on input "text" at bounding box center [712, 61] width 163 height 19
paste input "MSNU5214896"
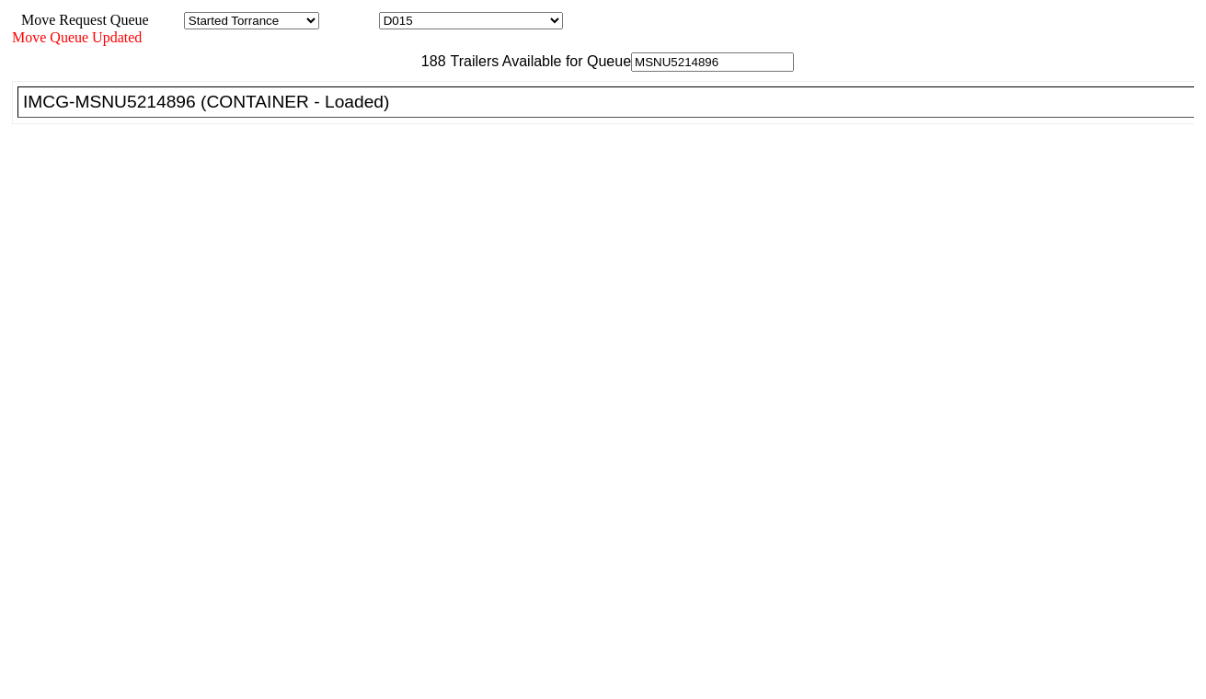
type input "MSNU5214896"
click at [379, 112] on div "IMCG-MSNU5214896 (CONTAINER - Loaded)" at bounding box center [614, 102] width 1182 height 20
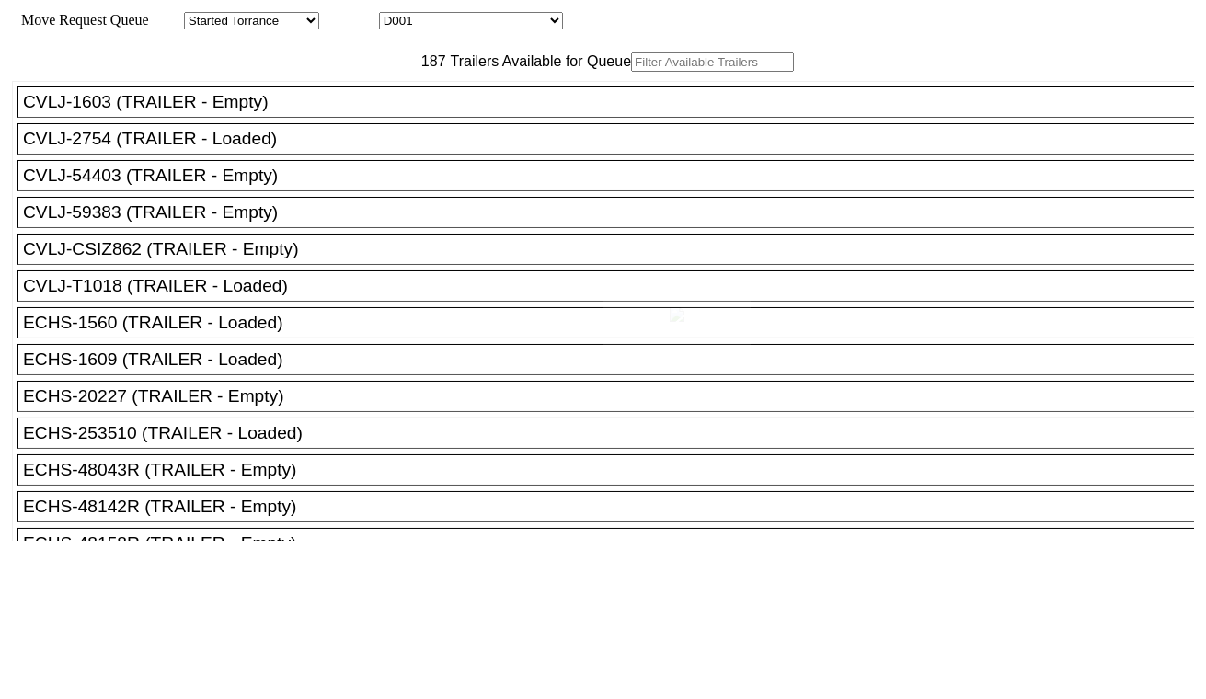
click at [444, 21] on body "Move Request Queue Area Started Torrance Lost Torrance Appt Torrance Bobtail B1…" at bounding box center [602, 310] width 1191 height 606
click at [446, 23] on select "D001 D002 D003 D004 D005 D006 D007 D008 D009 D010 D011 D012 D013 D014 D015 D016…" at bounding box center [471, 20] width 184 height 17
select select "3262"
click at [395, 15] on select "D001 D002 D003 D004 D005 D006 D007 D008 D009 D010 D011 D012 D013 D014 D015 D016…" at bounding box center [471, 20] width 184 height 17
click at [631, 72] on input "text" at bounding box center [712, 61] width 163 height 19
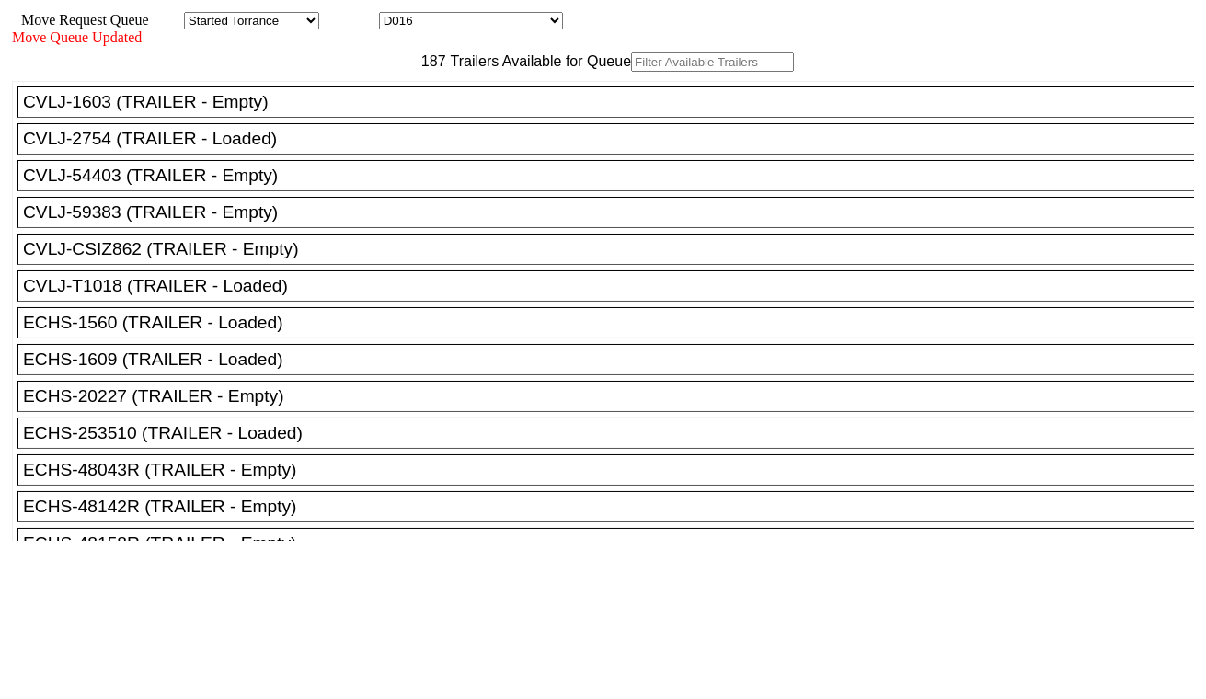
paste input "FFAU6461743"
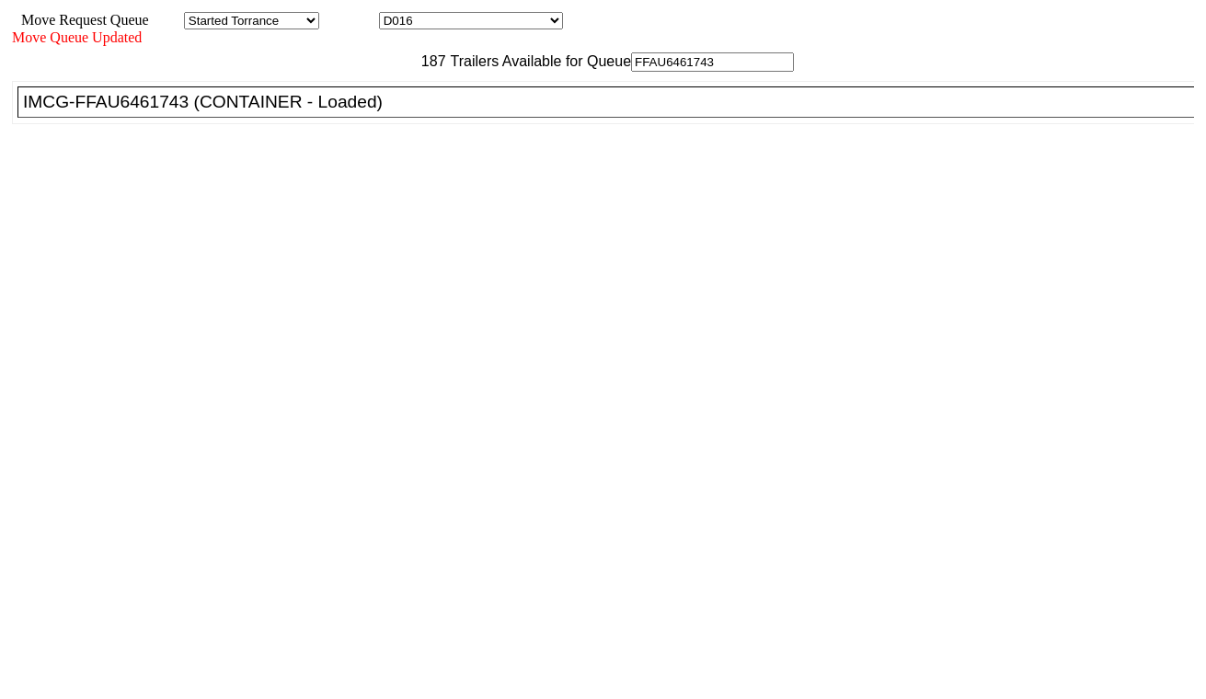
type input "FFAU6461743"
click at [373, 112] on div "IMCG-FFAU6461743 (CONTAINER - Loaded)" at bounding box center [614, 102] width 1182 height 20
